Goal: Communication & Community: Answer question/provide support

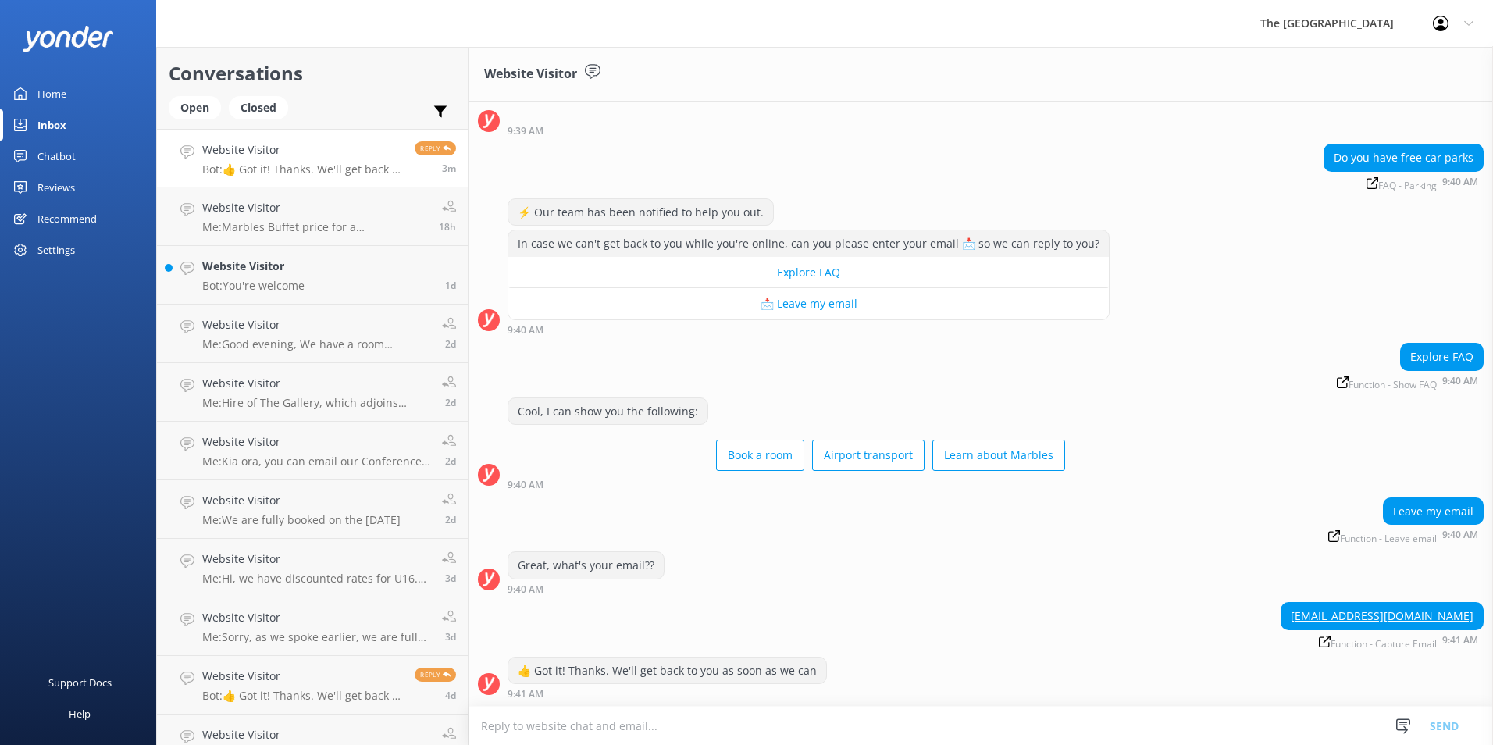
scroll to position [76, 0]
click at [741, 336] on textarea at bounding box center [981, 726] width 1025 height 38
paste textarea "We offer reserved paid parking & limited paid EV charging stations at $30/day. …"
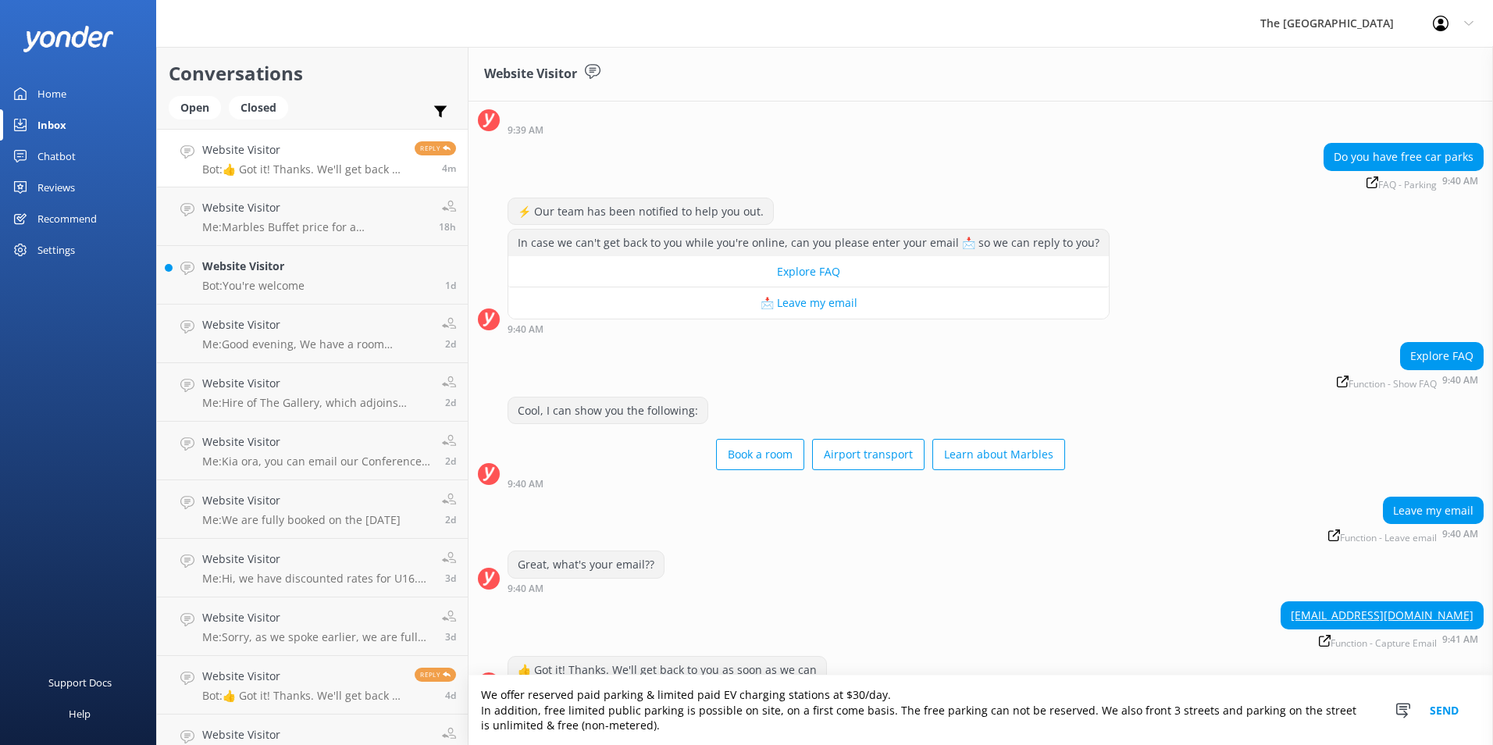
scroll to position [107, 0]
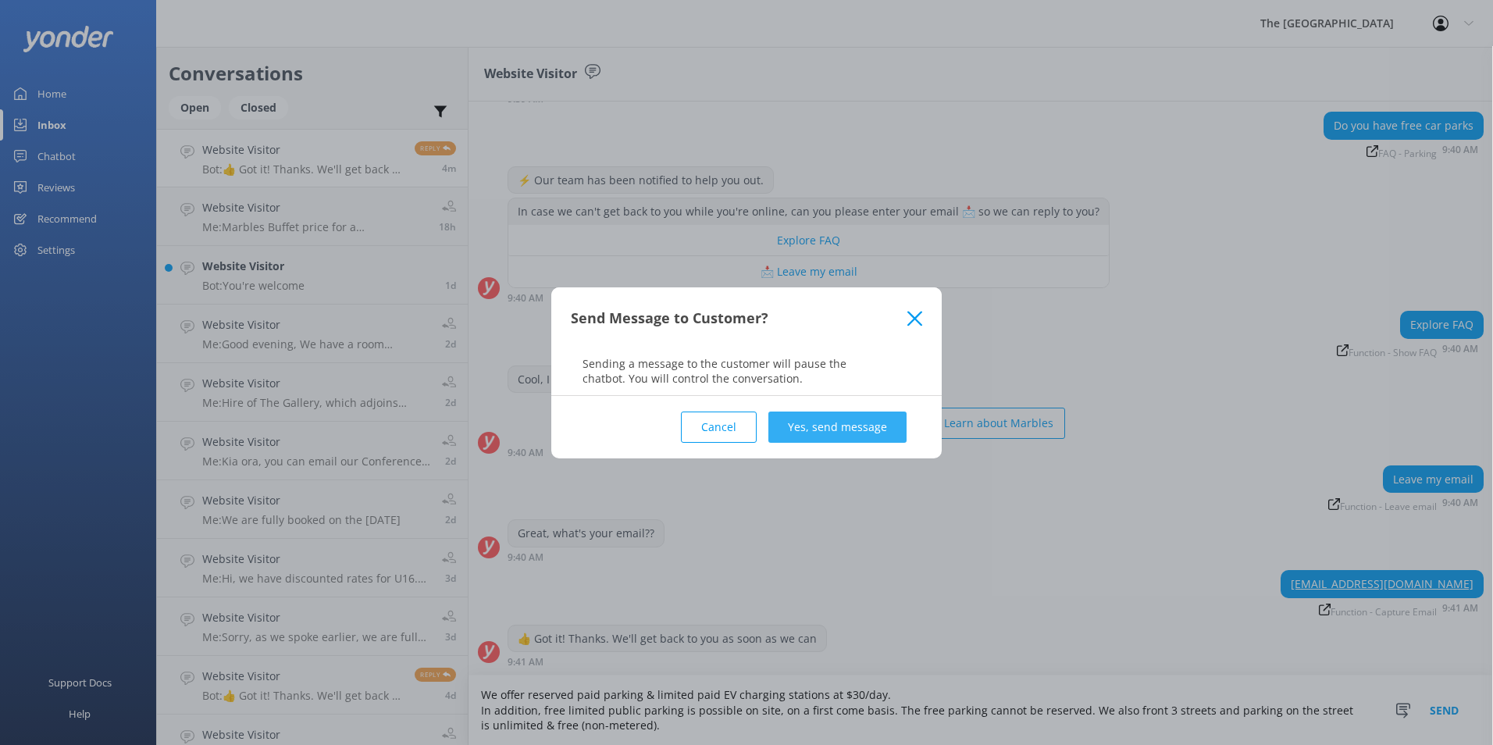
type textarea "We offer reserved paid parking & limited paid EV charging stations at $30/day. …"
click at [741, 336] on button "Yes, send message" at bounding box center [838, 427] width 138 height 31
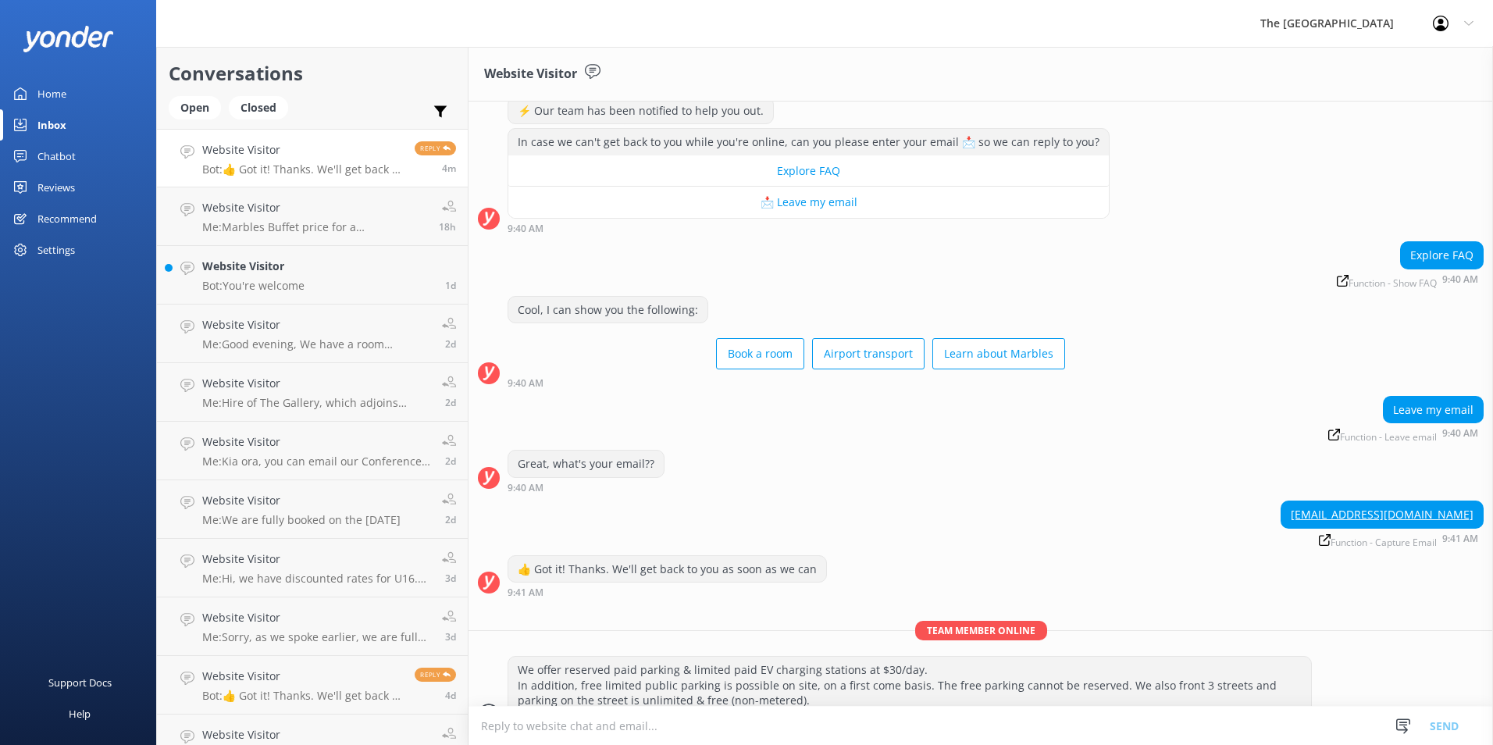
scroll to position [208, 0]
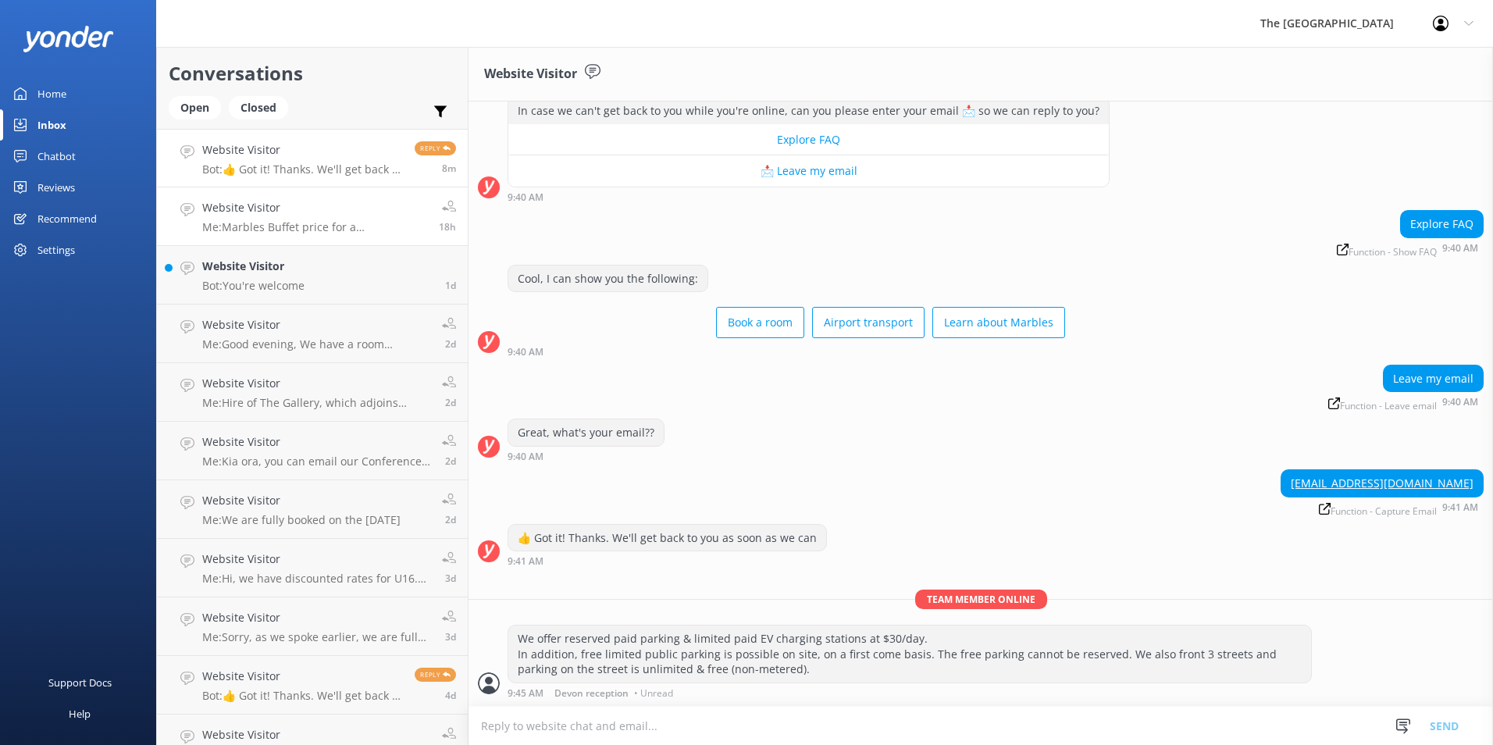
click at [289, 212] on h4 "Website Visitor" at bounding box center [314, 207] width 225 height 17
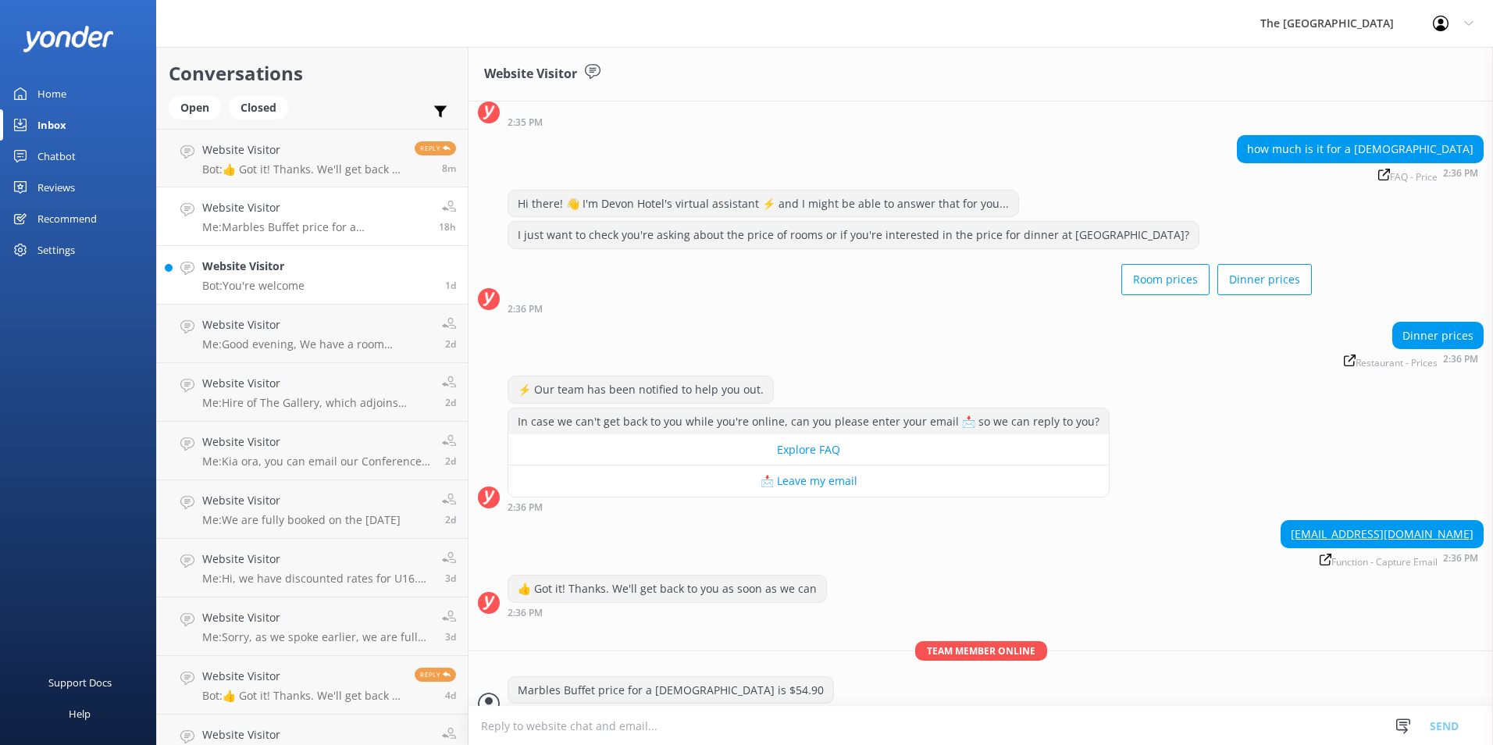
scroll to position [104, 0]
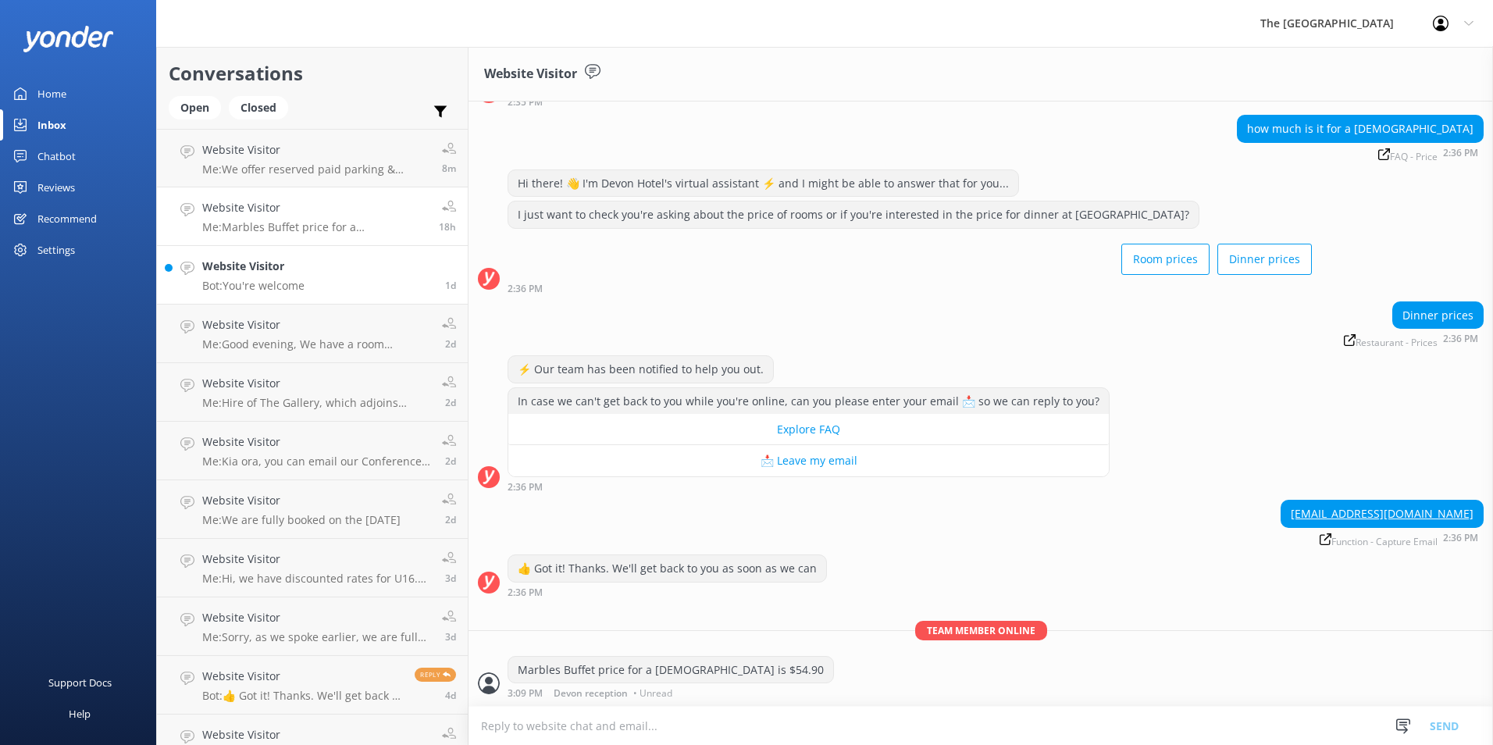
click at [270, 265] on h4 "Website Visitor" at bounding box center [253, 266] width 102 height 17
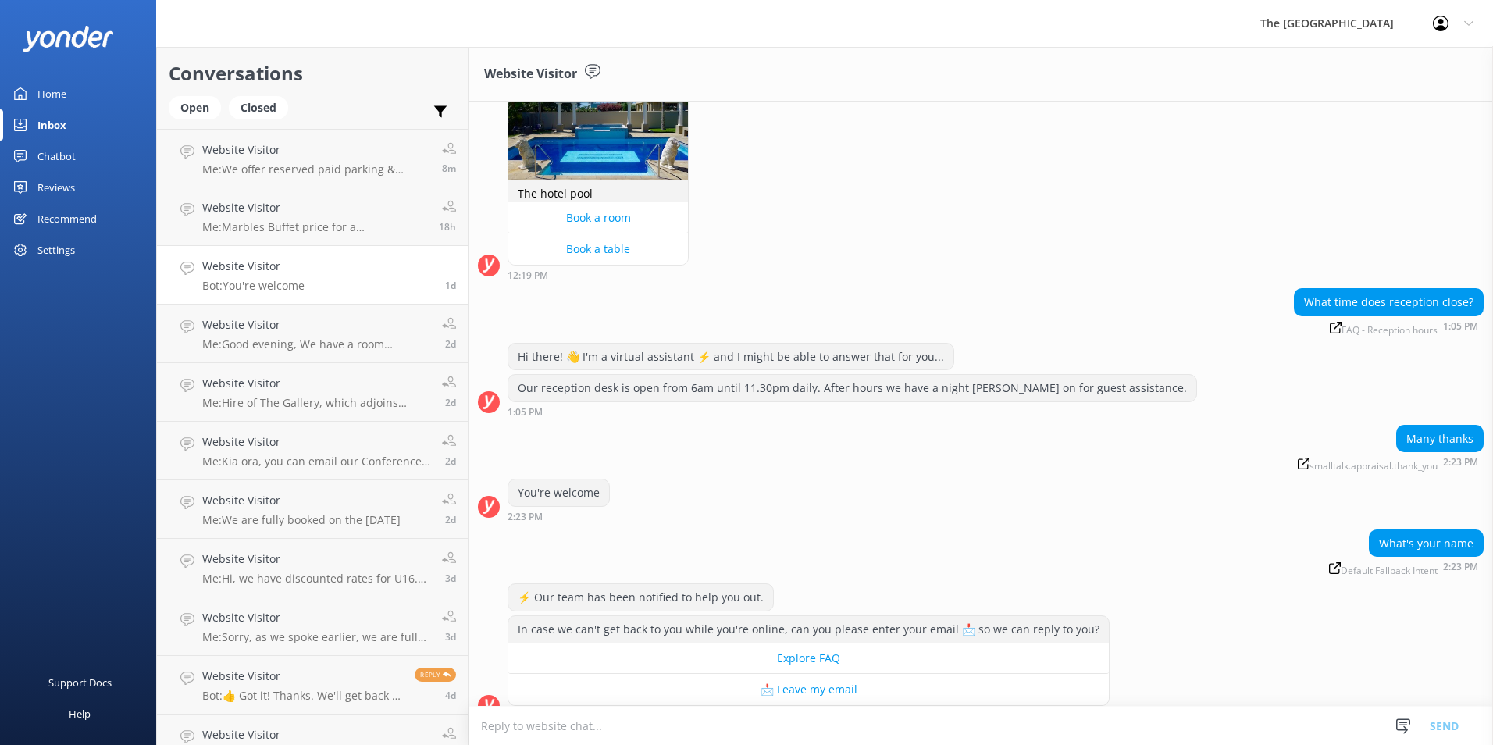
scroll to position [571, 0]
